Goal: Navigation & Orientation: Find specific page/section

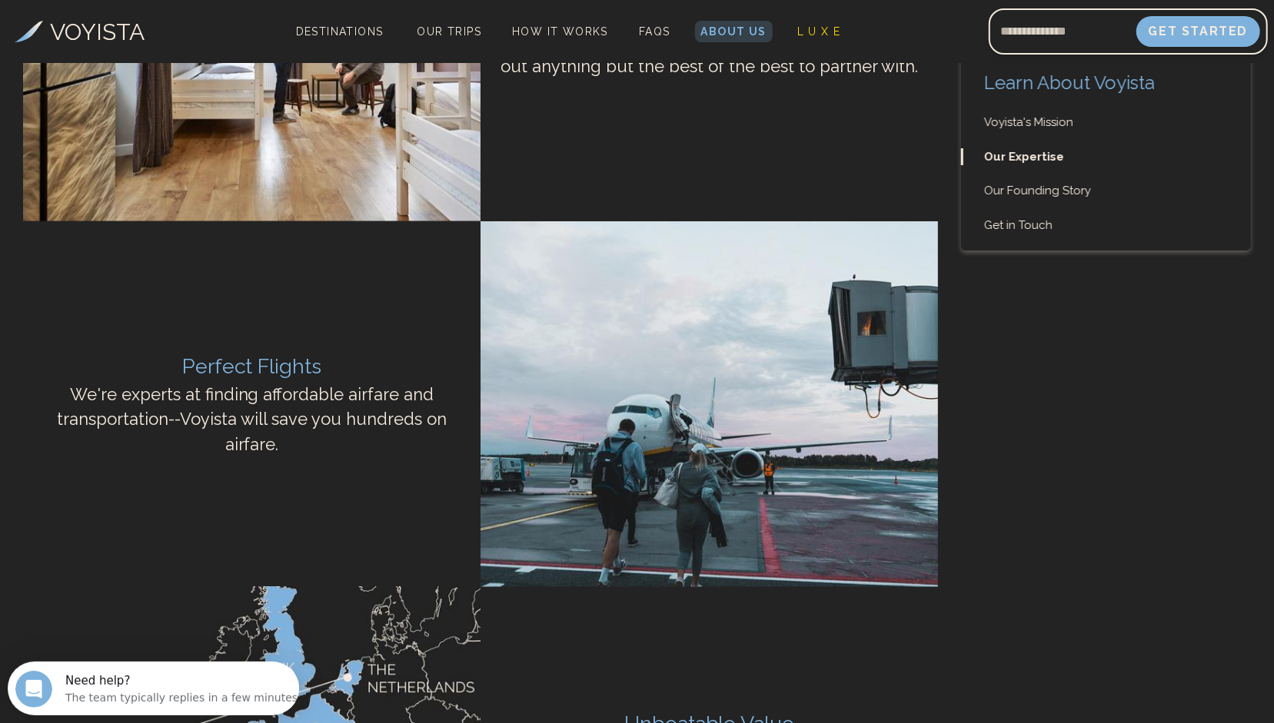
scroll to position [1498, 0]
click at [436, 36] on span "Our Trips" at bounding box center [449, 31] width 65 height 12
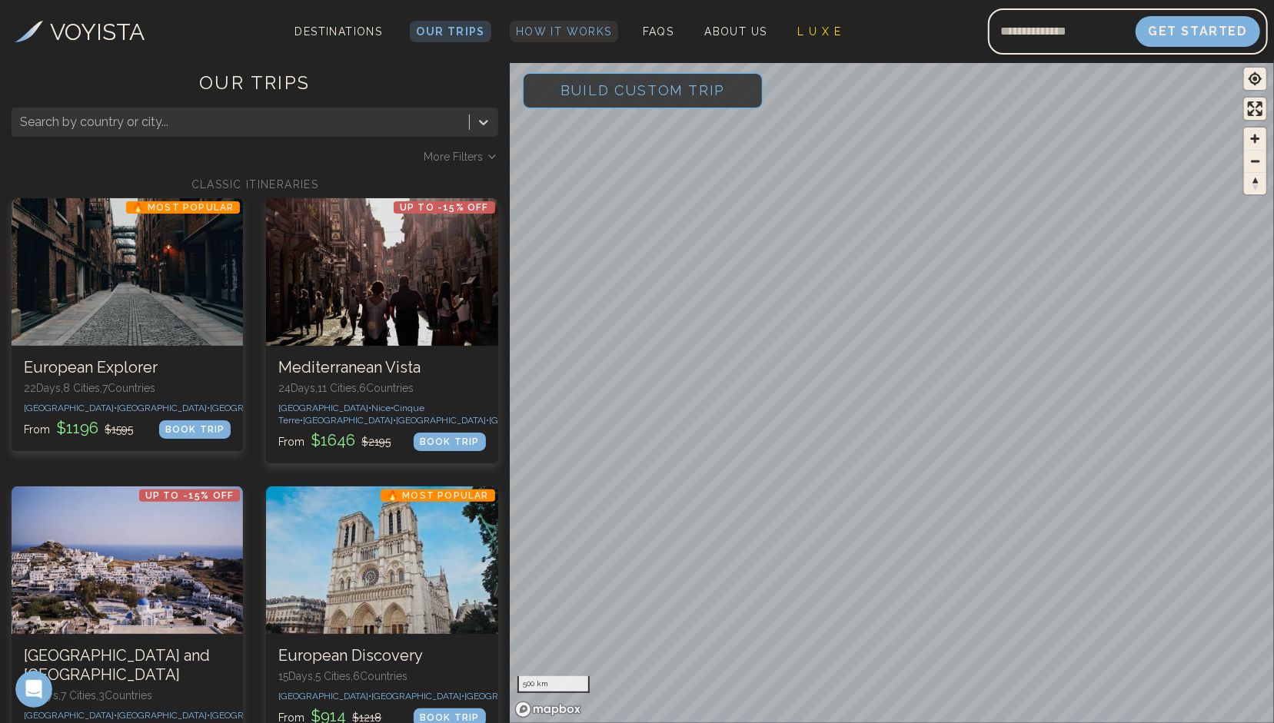
click at [550, 25] on span "How It Works" at bounding box center [564, 31] width 96 height 12
